Goal: Ask a question

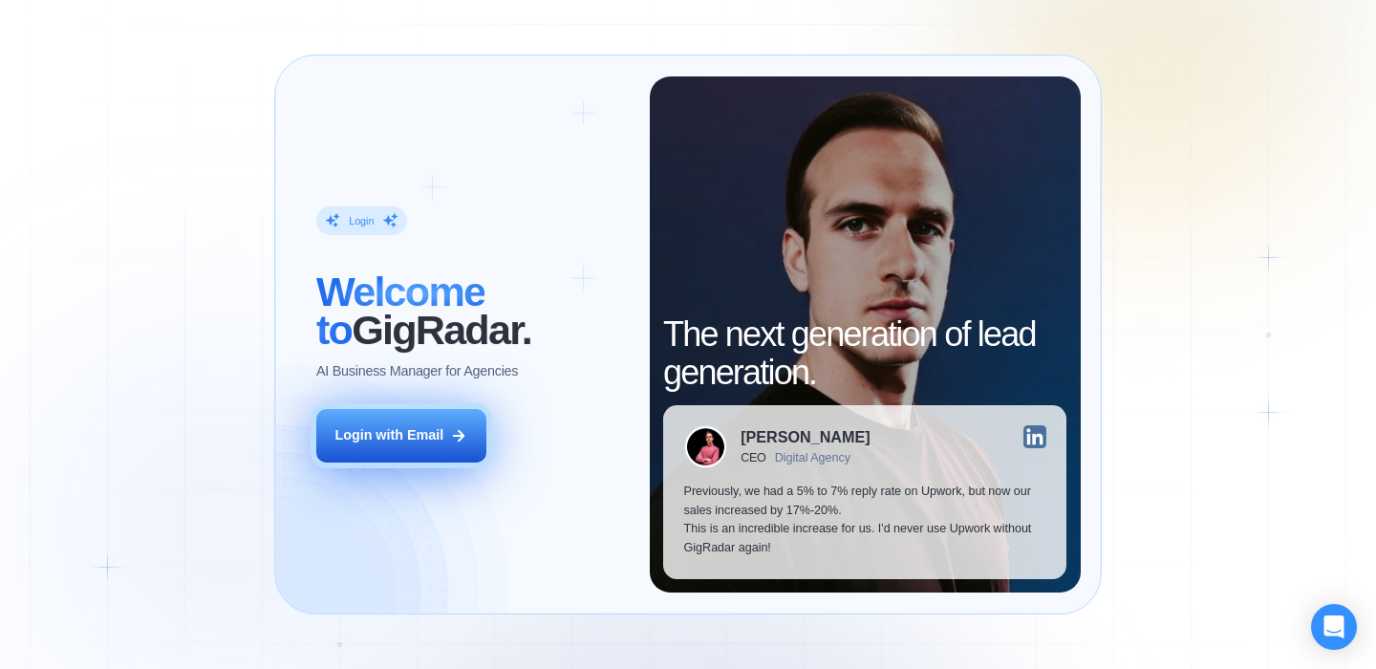
click at [428, 448] on button "Login with Email" at bounding box center [401, 436] width 170 height 54
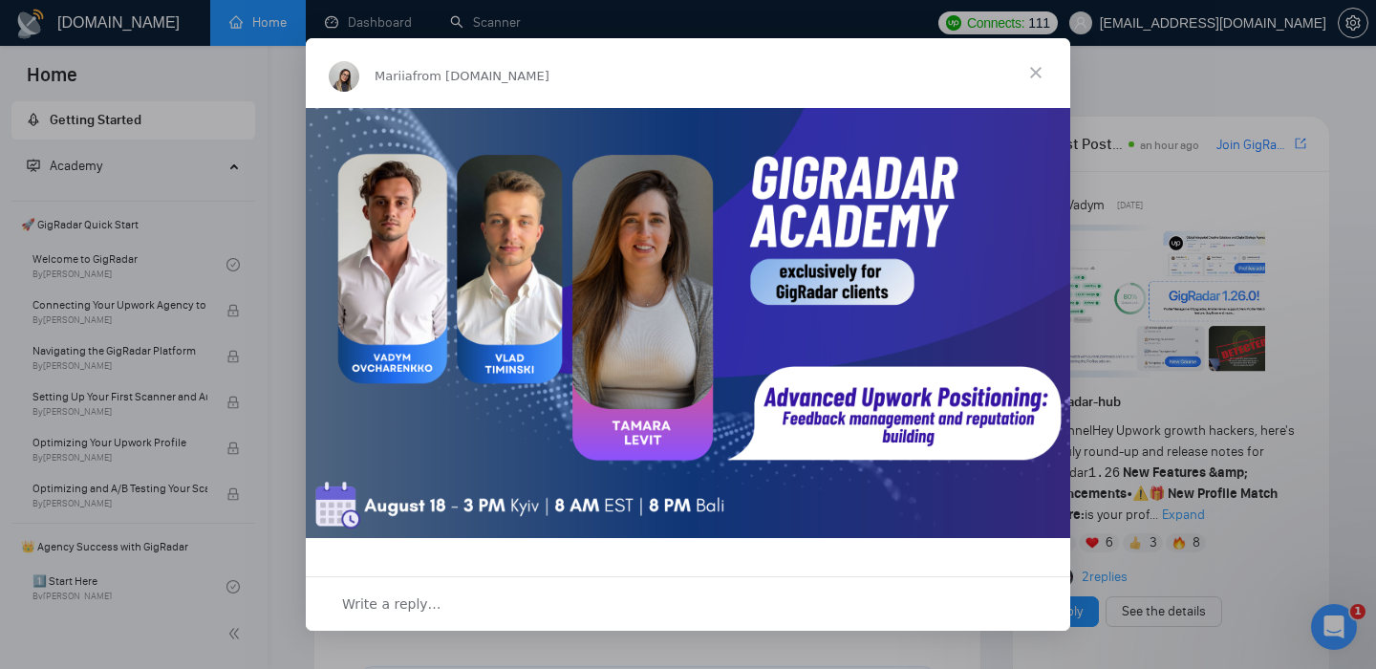
click at [1037, 68] on span "Close" at bounding box center [1035, 72] width 69 height 69
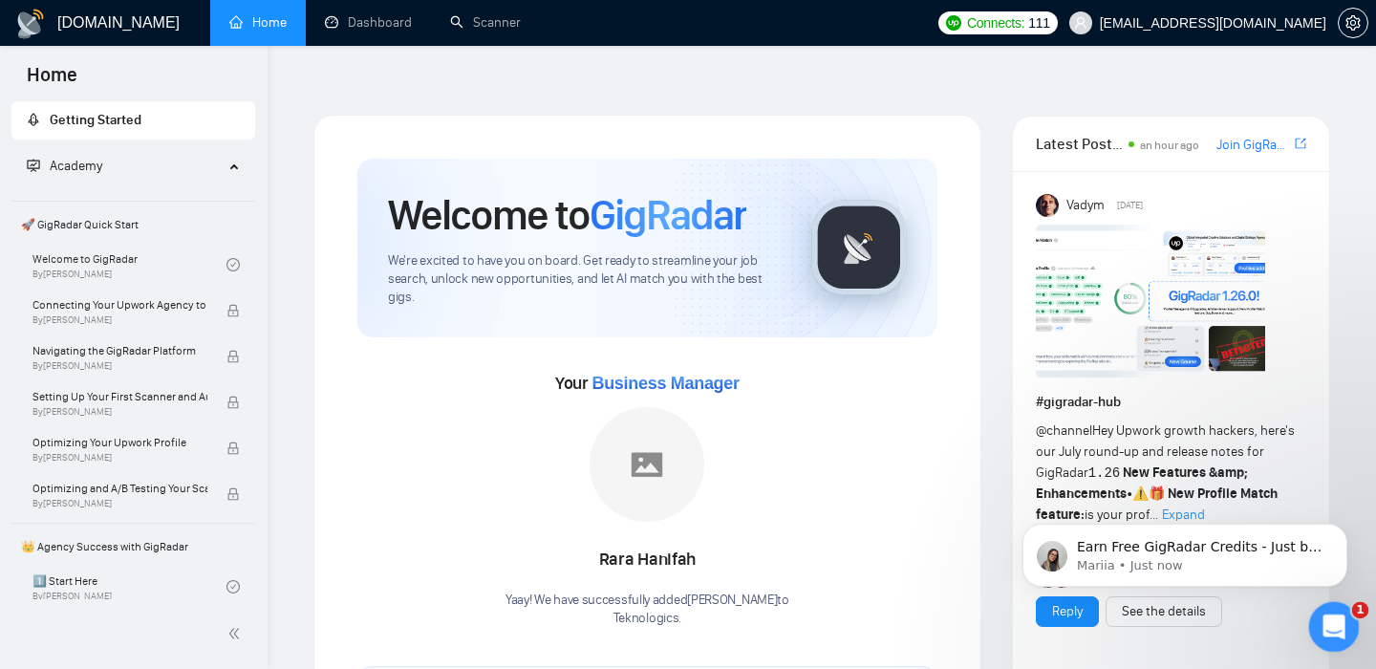
click at [1335, 614] on icon "Open Intercom Messenger" at bounding box center [1332, 625] width 32 height 32
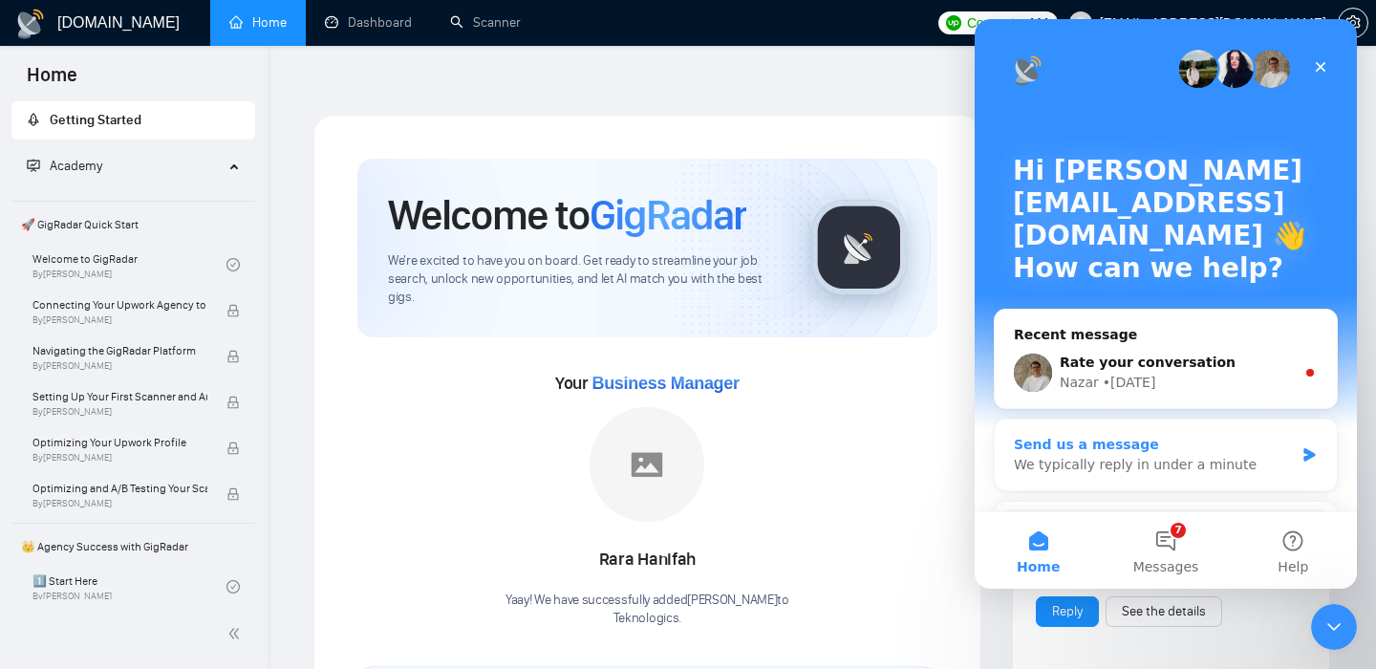
click at [1124, 460] on div "We typically reply in under a minute" at bounding box center [1154, 465] width 280 height 20
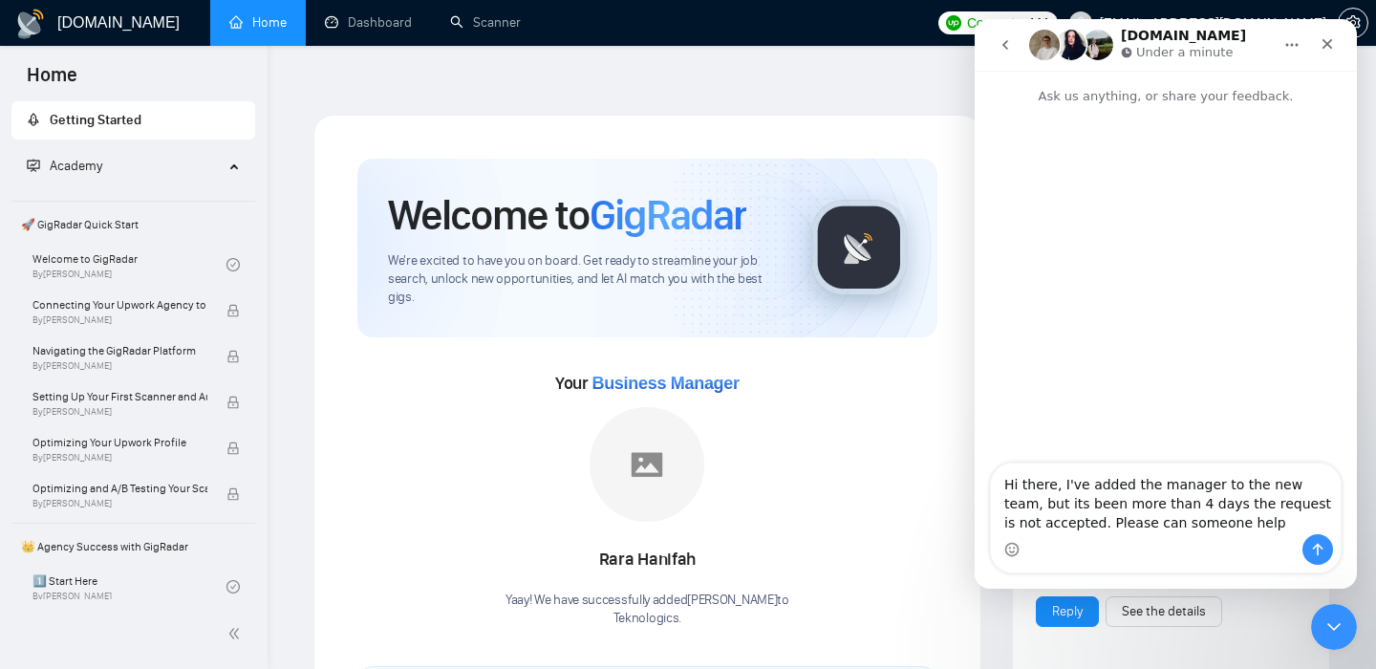
type textarea "Hi there, I've added the manager to the new team, but its been more than 4 days…"
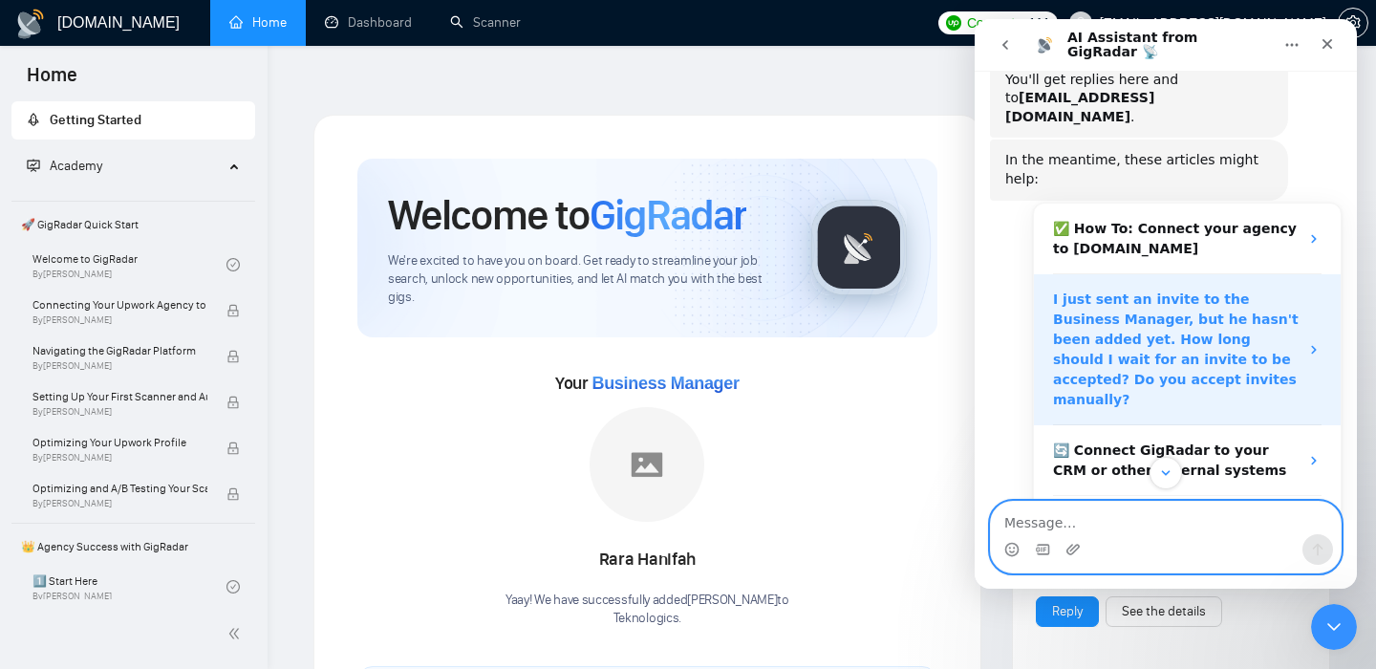
scroll to position [225, 0]
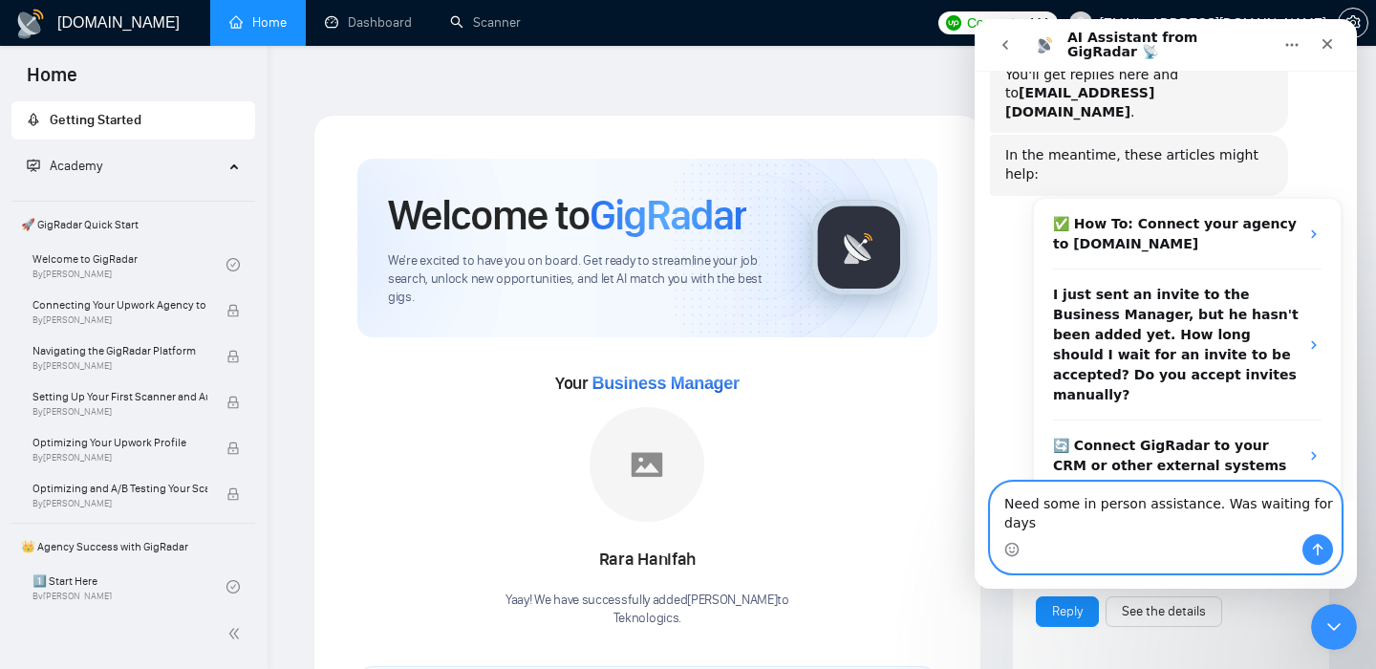
type textarea "Need some in person assistance. Was waiting for days."
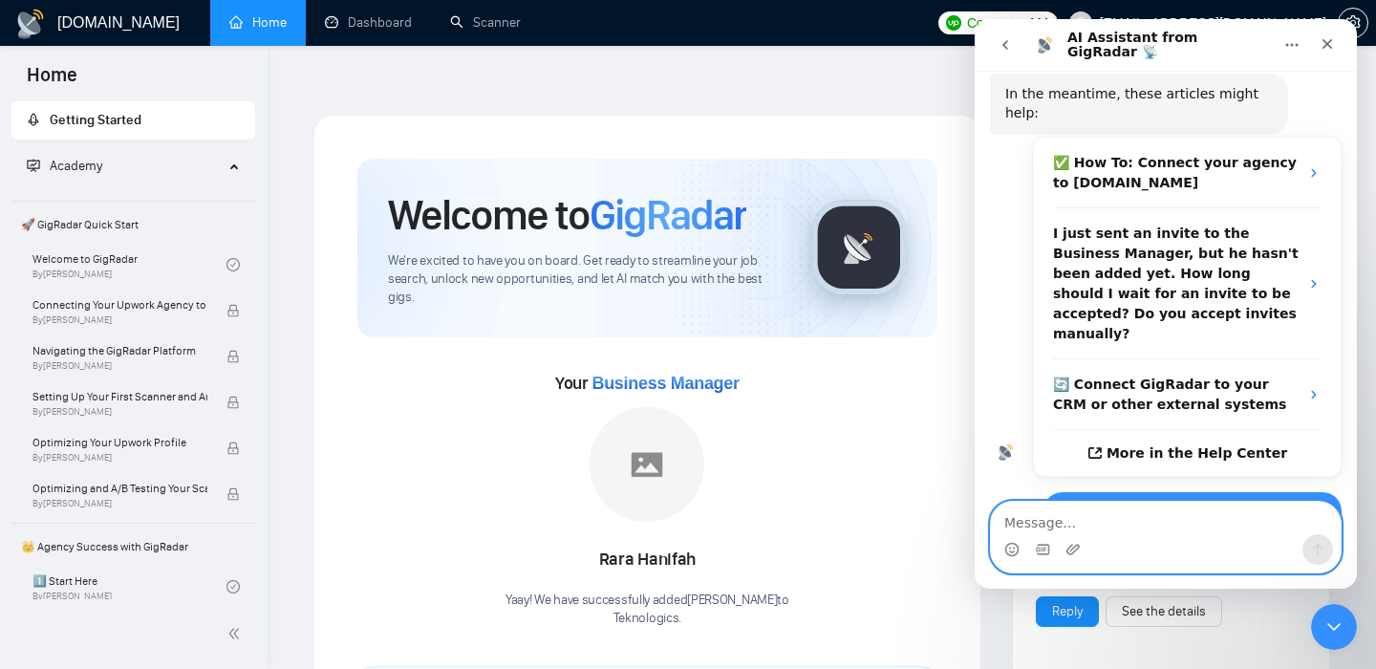
scroll to position [301, 0]
